Goal: Task Accomplishment & Management: Complete application form

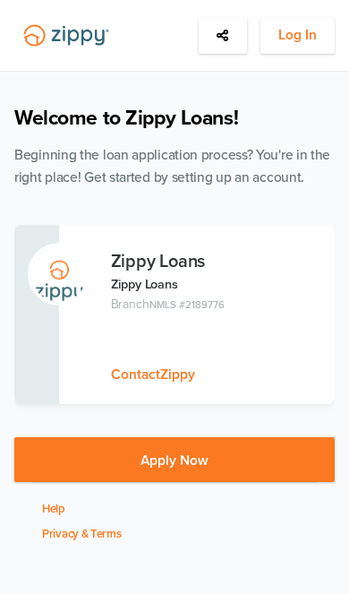
scroll to position [7, 0]
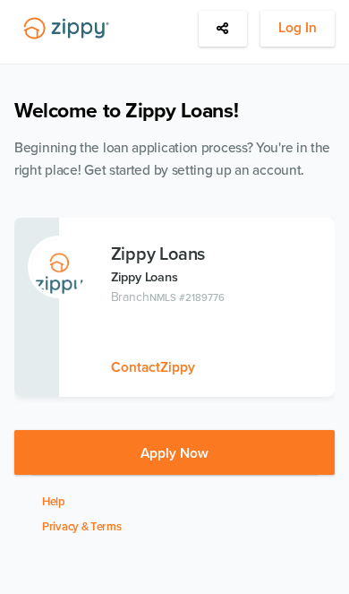
click at [308, 23] on span "Log In" at bounding box center [298, 28] width 39 height 22
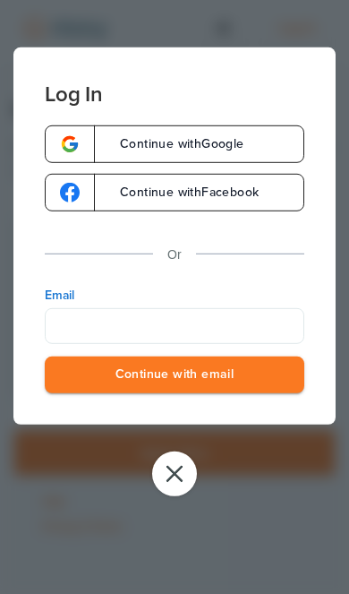
click at [202, 329] on input "Email" at bounding box center [175, 326] width 260 height 36
type input "**********"
click at [175, 376] on button "Continue with email" at bounding box center [175, 375] width 260 height 37
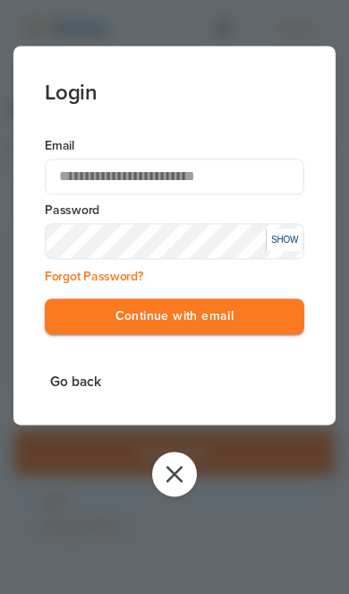
click at [228, 314] on button "Continue with email" at bounding box center [175, 316] width 260 height 37
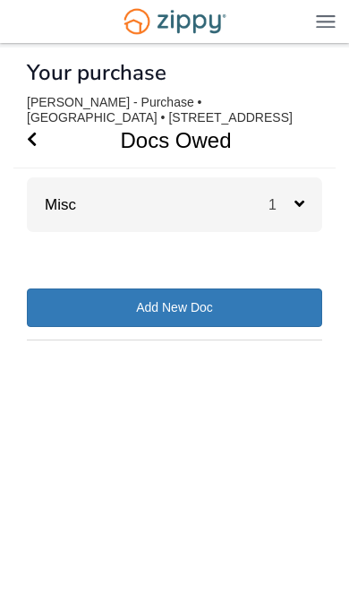
click at [292, 218] on div "1" at bounding box center [296, 204] width 54 height 55
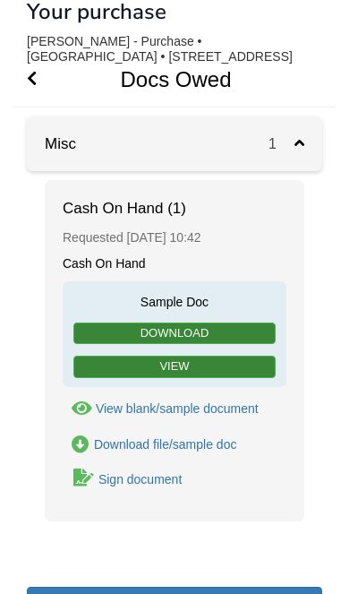
scroll to position [82, 0]
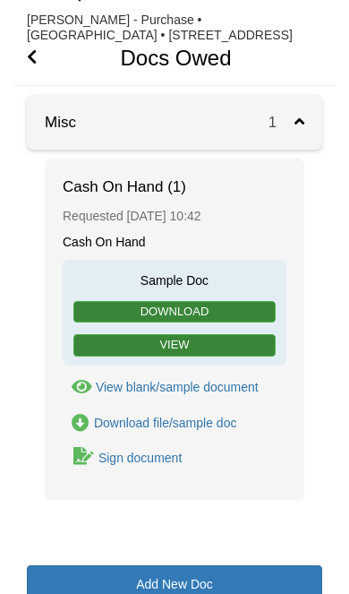
click at [159, 462] on div "Sign document" at bounding box center [140, 458] width 83 height 14
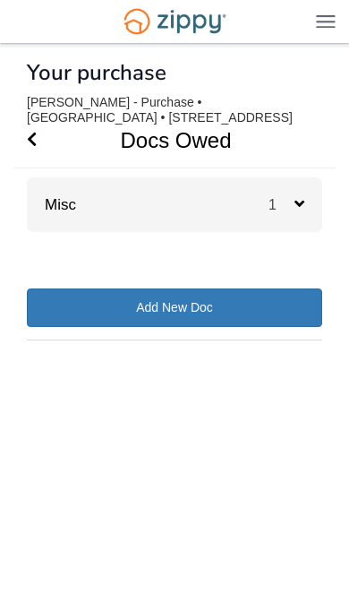
click at [105, 205] on div "Misc 1" at bounding box center [175, 204] width 296 height 55
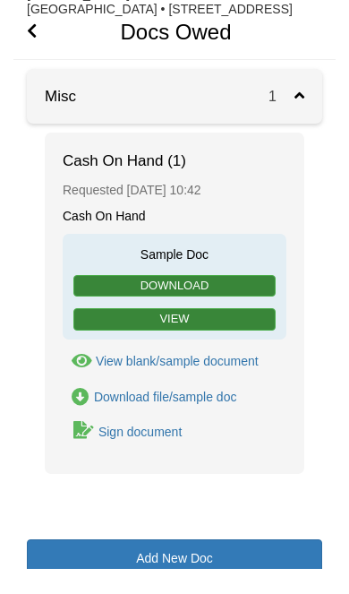
scroll to position [82, 0]
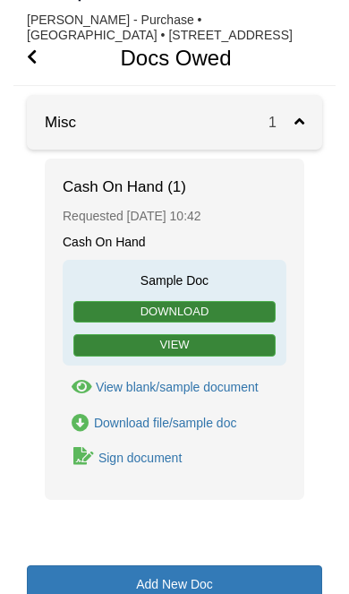
click at [20, 57] on h1 "Docs Owed" at bounding box center [164, 57] width 302 height 55
click at [29, 62] on icon "Go Back" at bounding box center [32, 56] width 10 height 16
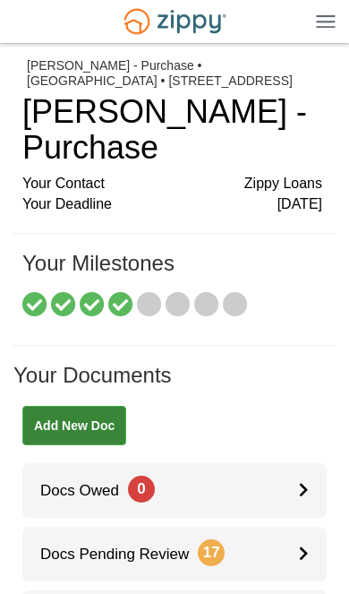
click at [312, 10] on div "[EMAIL_ADDRESS][DOMAIN_NAME] Logout" at bounding box center [174, 21] width 349 height 43
click at [316, 25] on img at bounding box center [326, 20] width 20 height 13
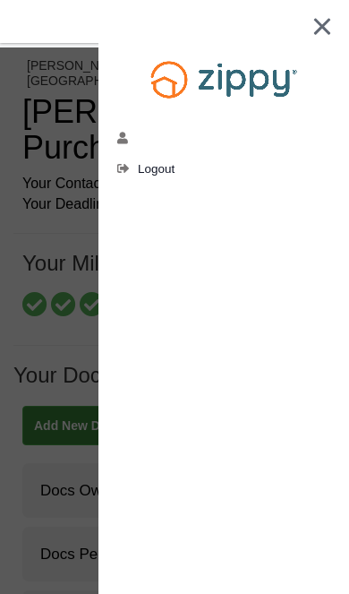
click at [330, 18] on img at bounding box center [323, 26] width 18 height 17
